Goal: Information Seeking & Learning: Learn about a topic

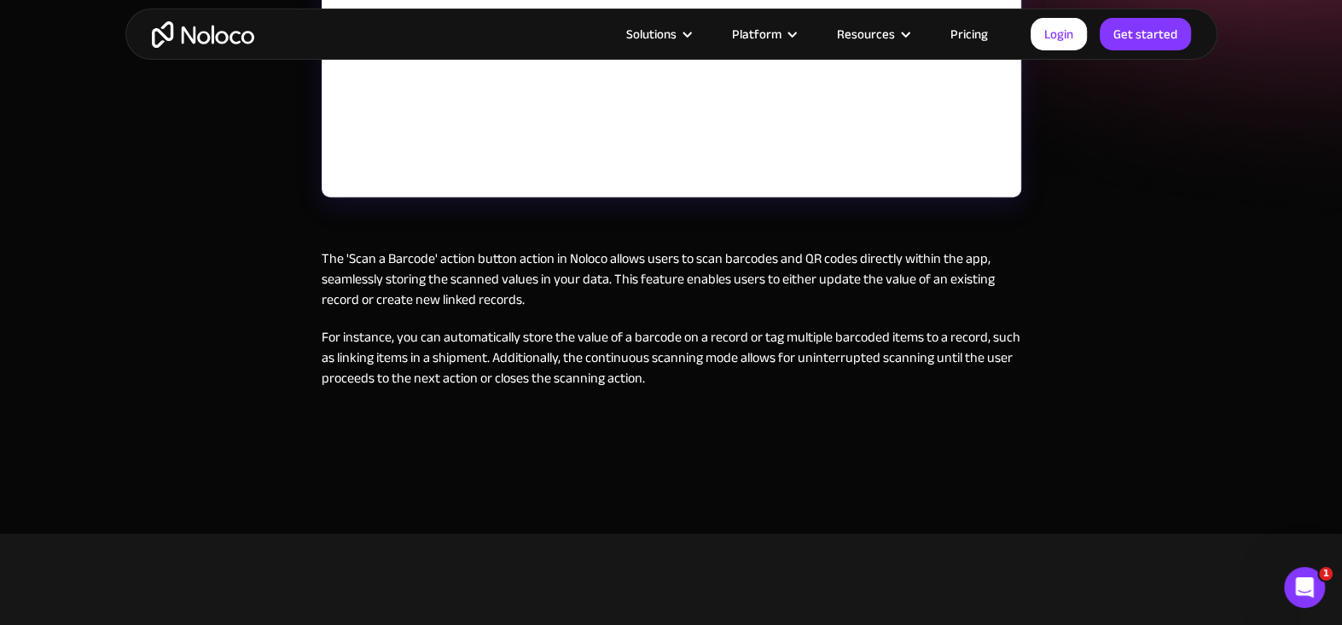
scroll to position [426, 0]
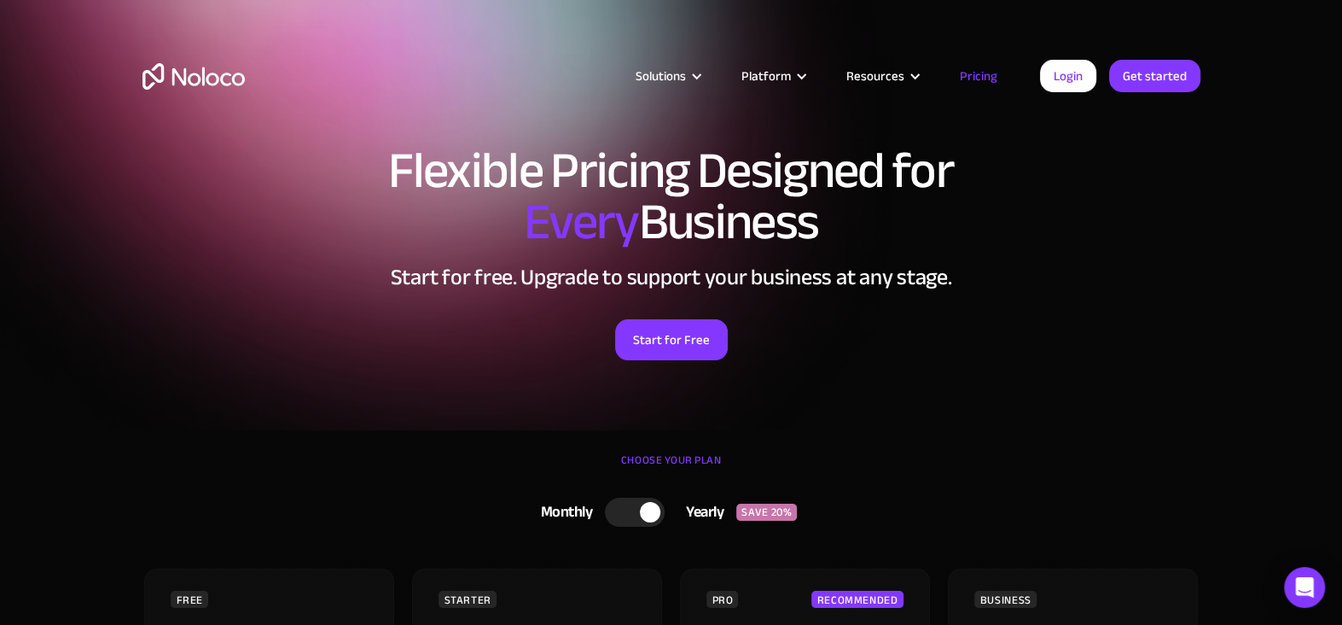
click at [976, 80] on link "Pricing" at bounding box center [979, 76] width 80 height 22
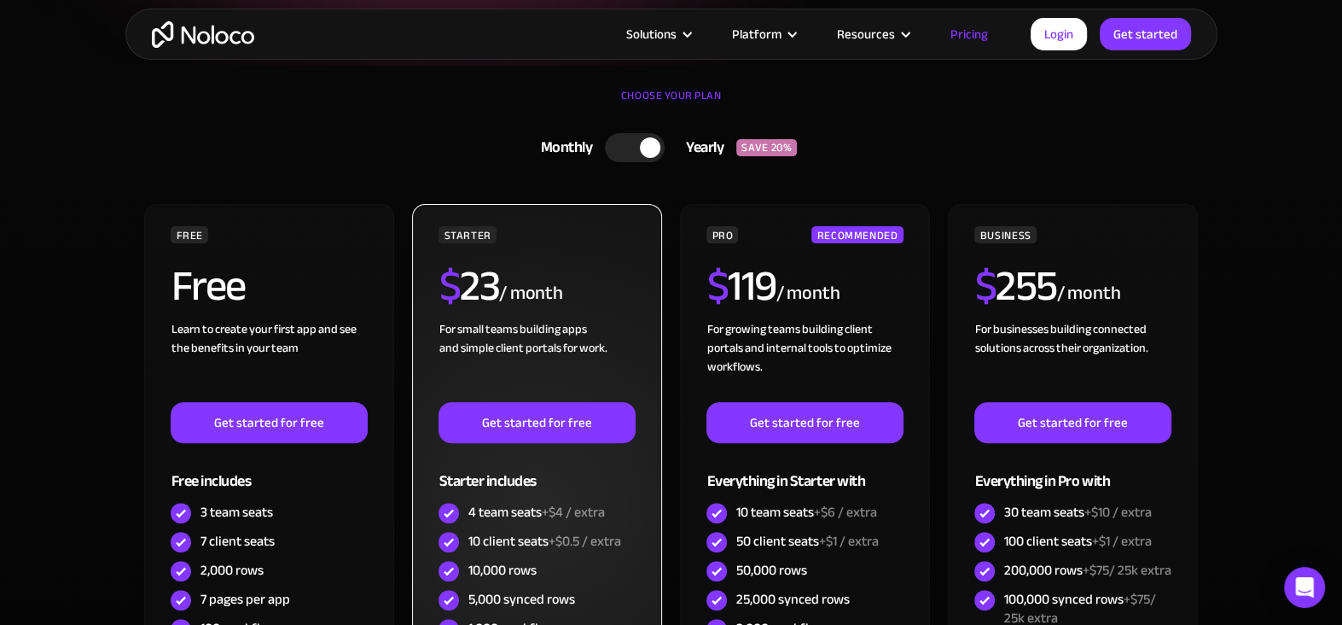
scroll to position [341, 0]
